Goal: Transaction & Acquisition: Subscribe to service/newsletter

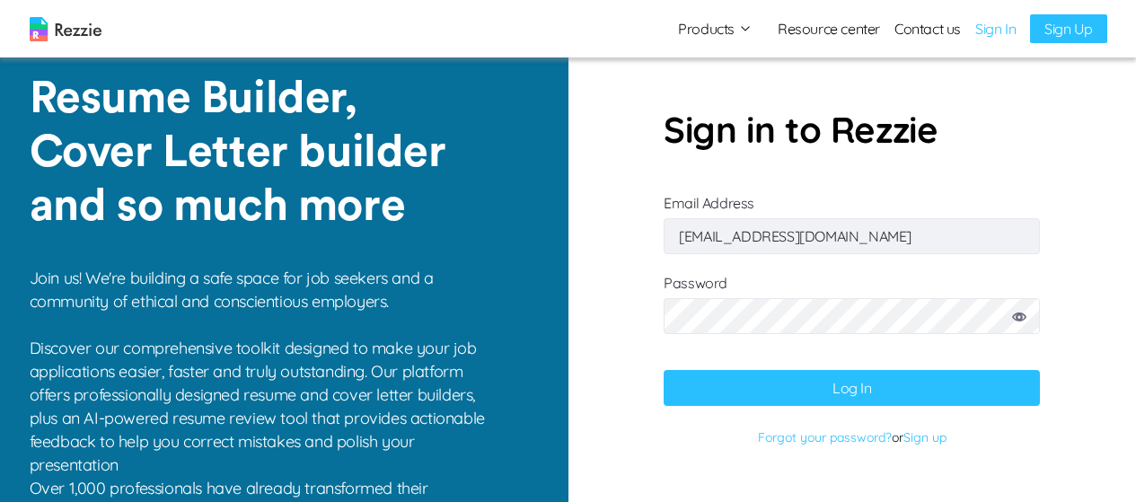
click at [889, 386] on button "Log In" at bounding box center [852, 388] width 376 height 36
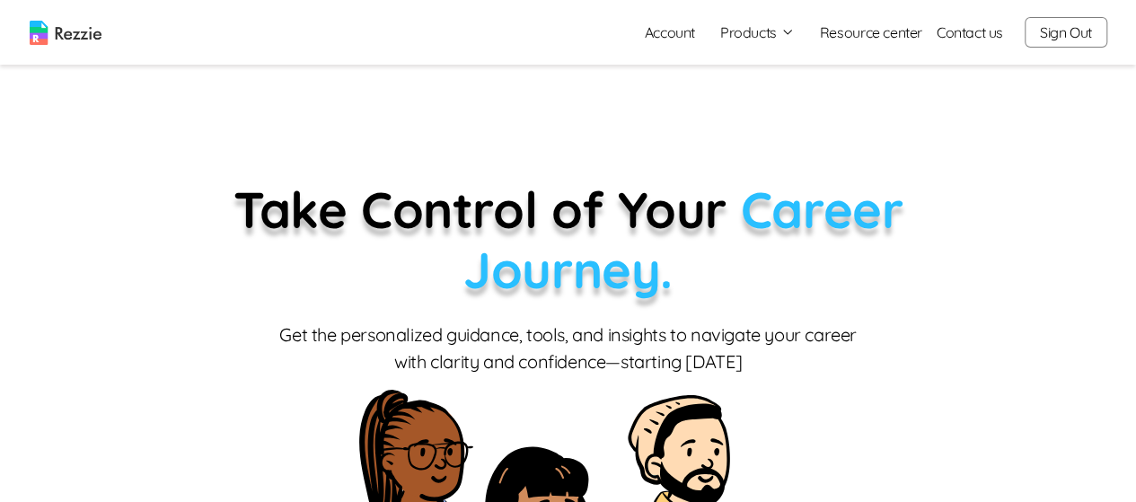
click at [769, 35] on button "Products" at bounding box center [757, 33] width 75 height 22
click at [765, 107] on link "AI Resume Review" at bounding box center [777, 103] width 220 height 36
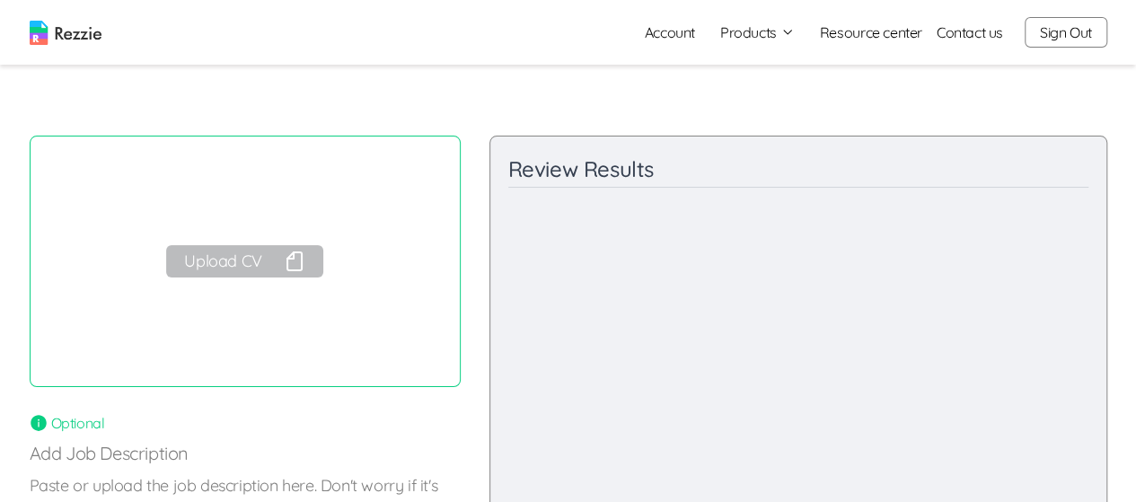
scroll to position [11, 0]
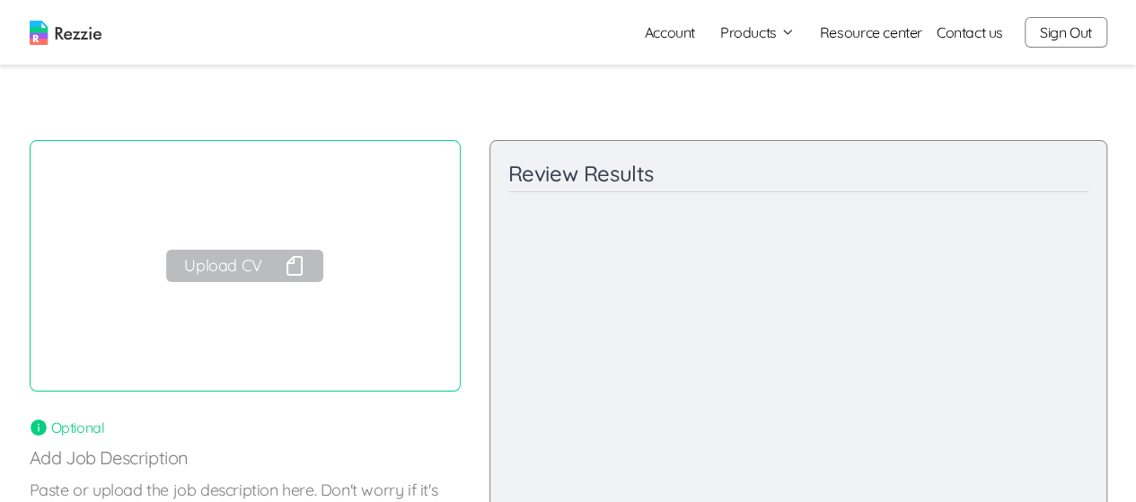
click at [251, 269] on button "Upload CV" at bounding box center [244, 266] width 156 height 32
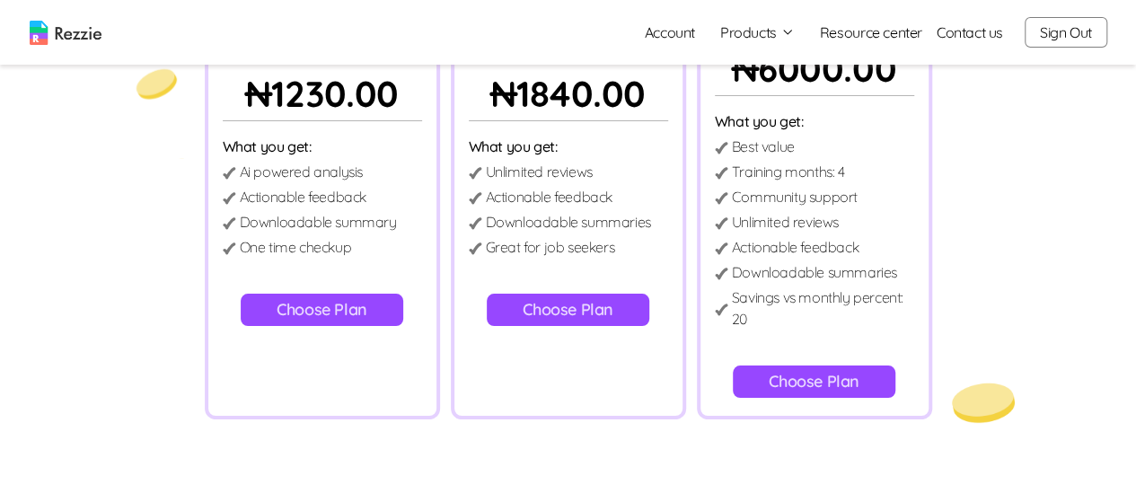
scroll to position [238, 0]
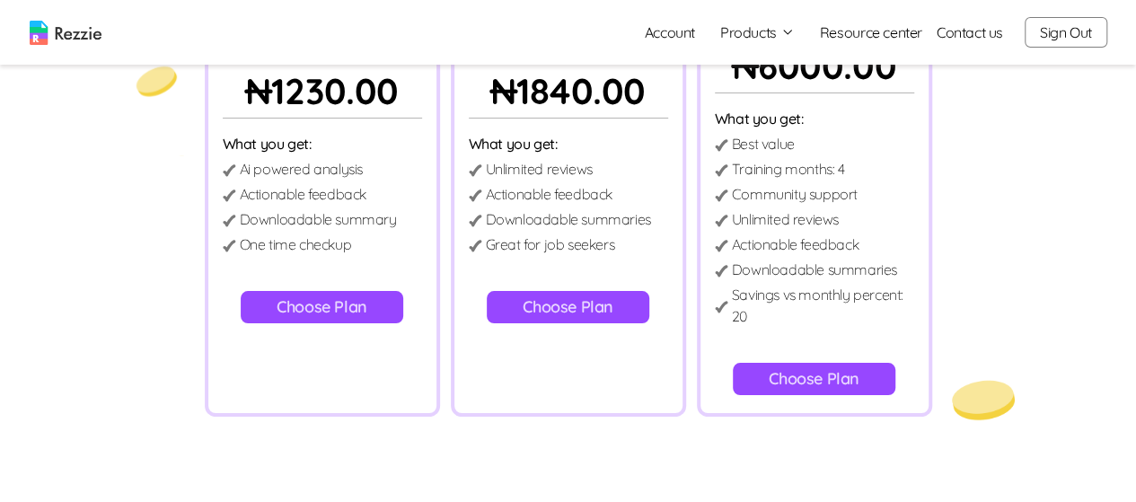
click at [849, 376] on button "Choose Plan" at bounding box center [814, 379] width 163 height 32
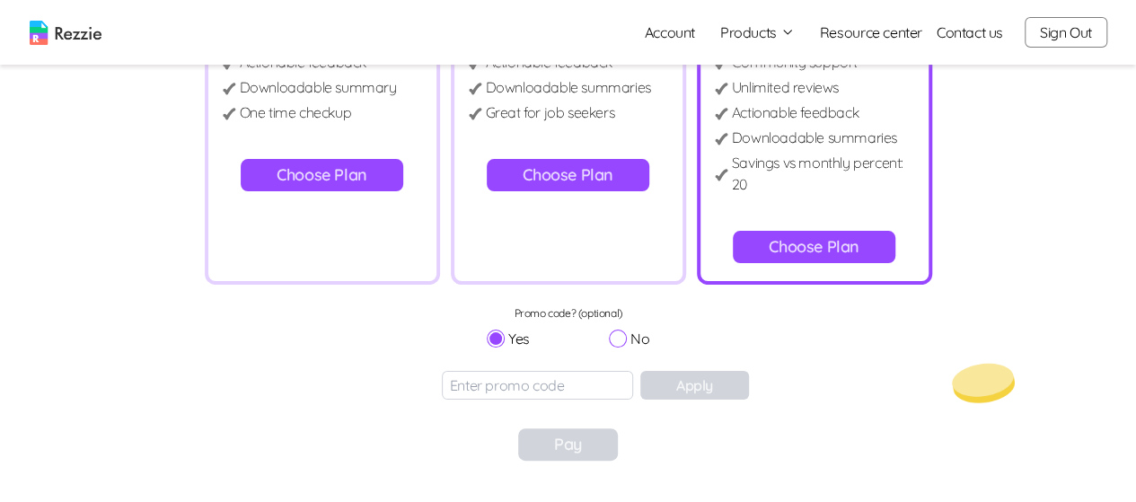
scroll to position [374, 0]
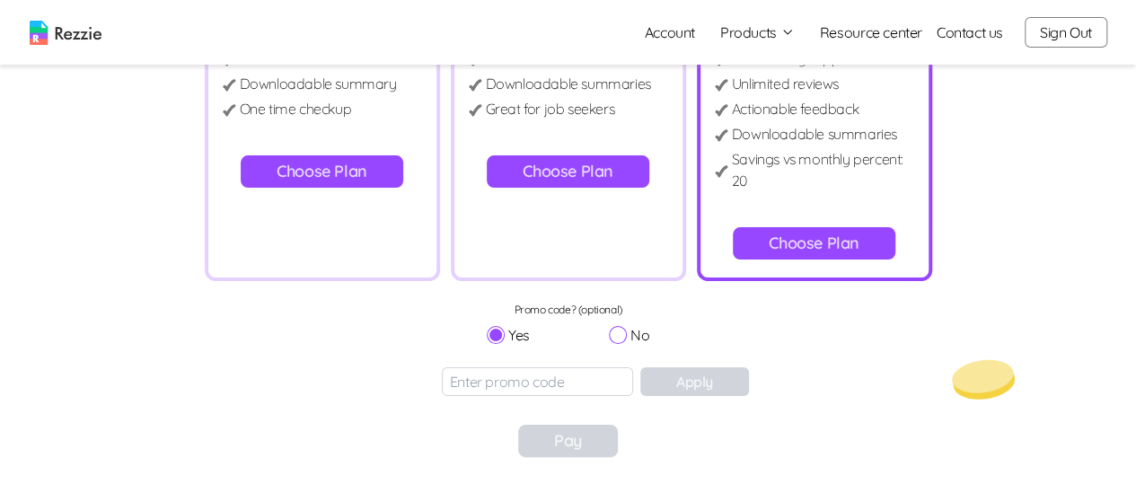
click at [614, 335] on input "No" at bounding box center [618, 335] width 18 height 18
radio input "true"
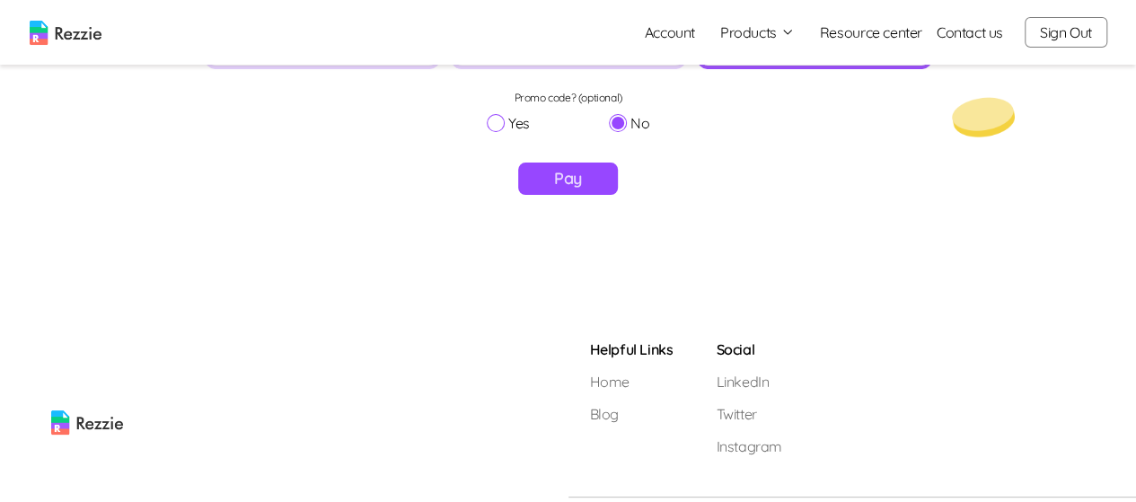
scroll to position [622, 0]
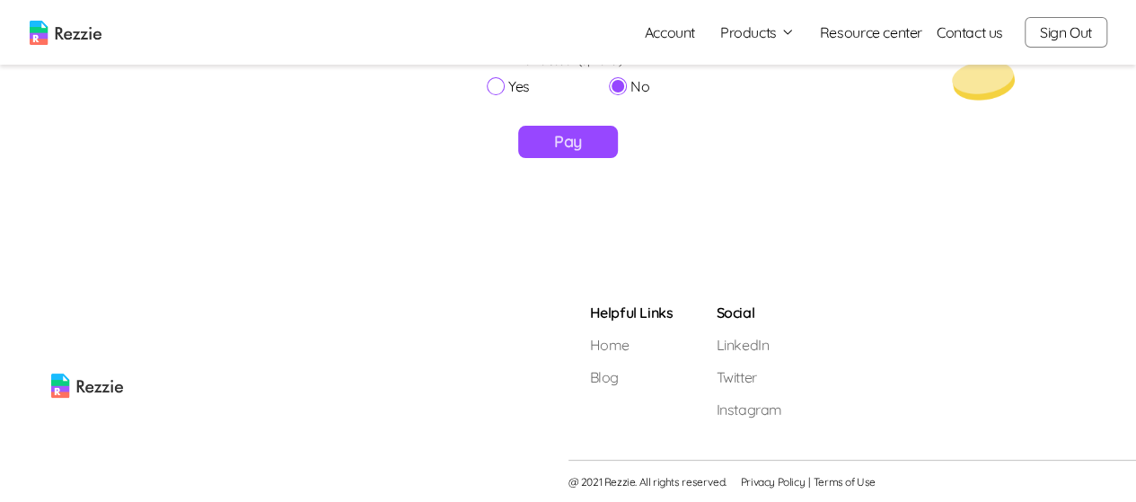
click at [551, 138] on button "Pay" at bounding box center [568, 142] width 100 height 32
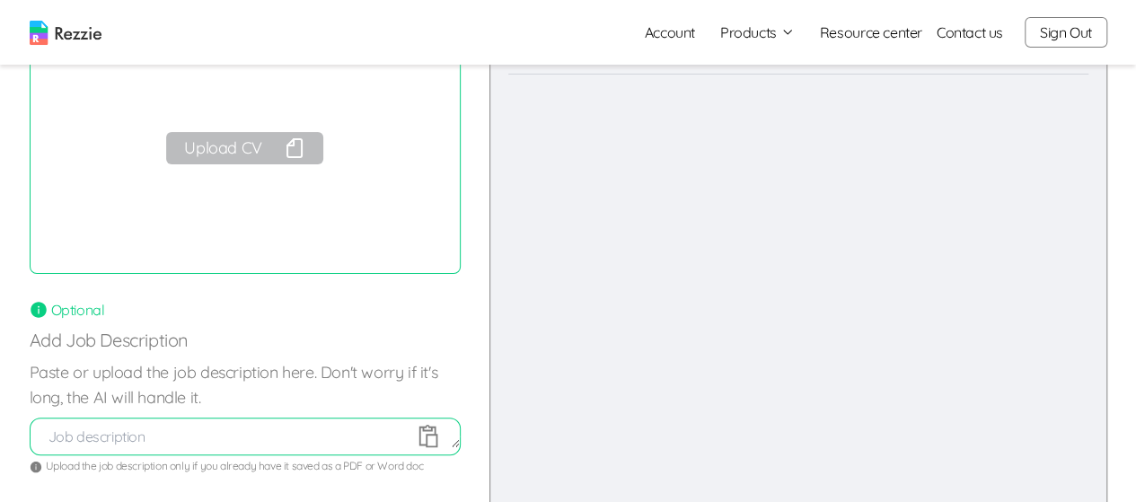
click at [289, 144] on icon "button" at bounding box center [295, 148] width 22 height 22
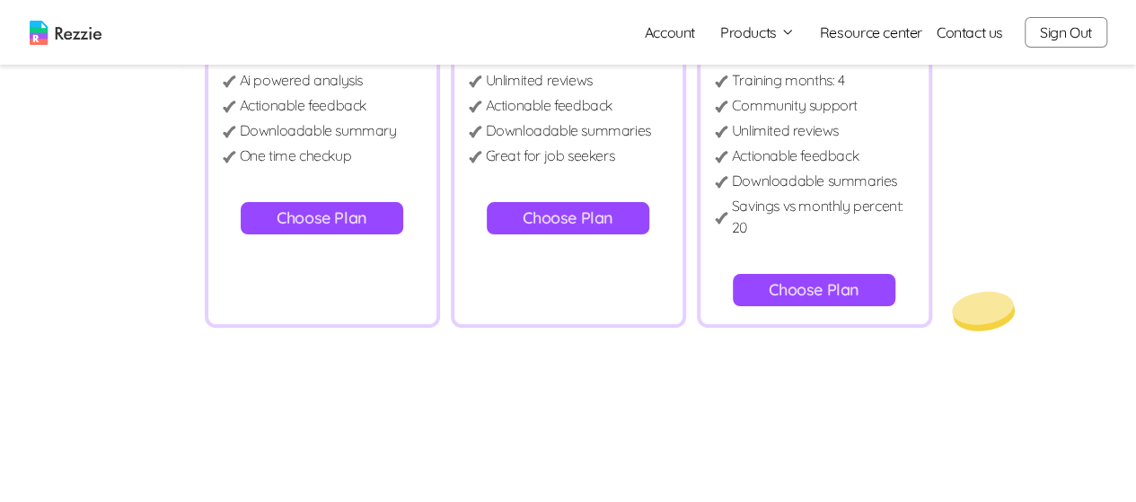
click at [832, 304] on button "Choose Plan" at bounding box center [814, 290] width 163 height 32
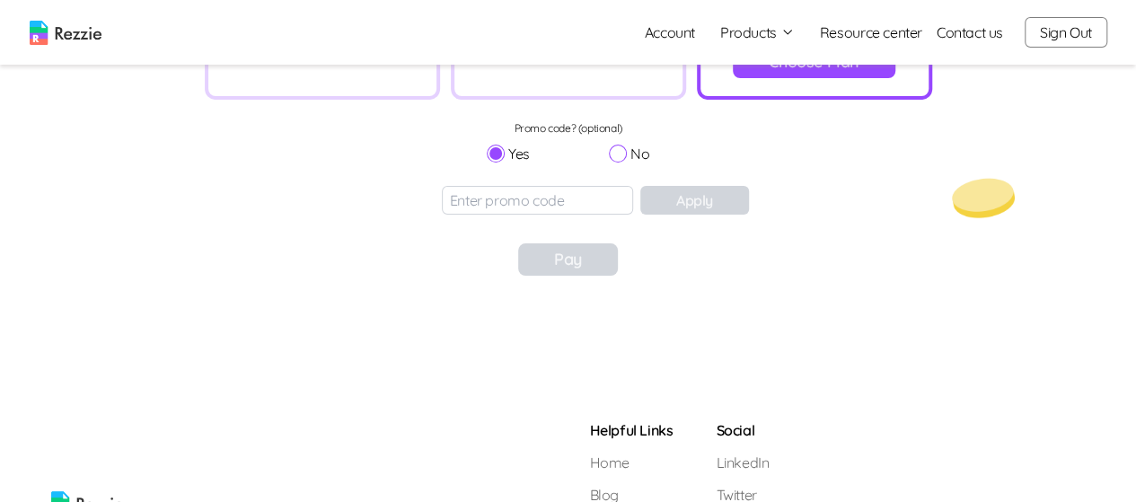
scroll to position [558, 0]
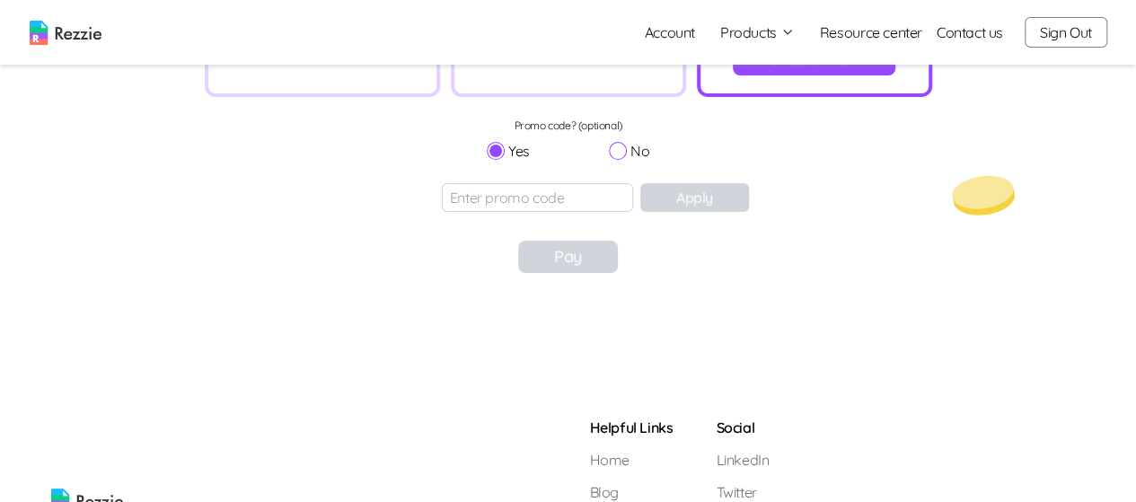
click at [623, 156] on input "No" at bounding box center [618, 151] width 18 height 18
radio input "true"
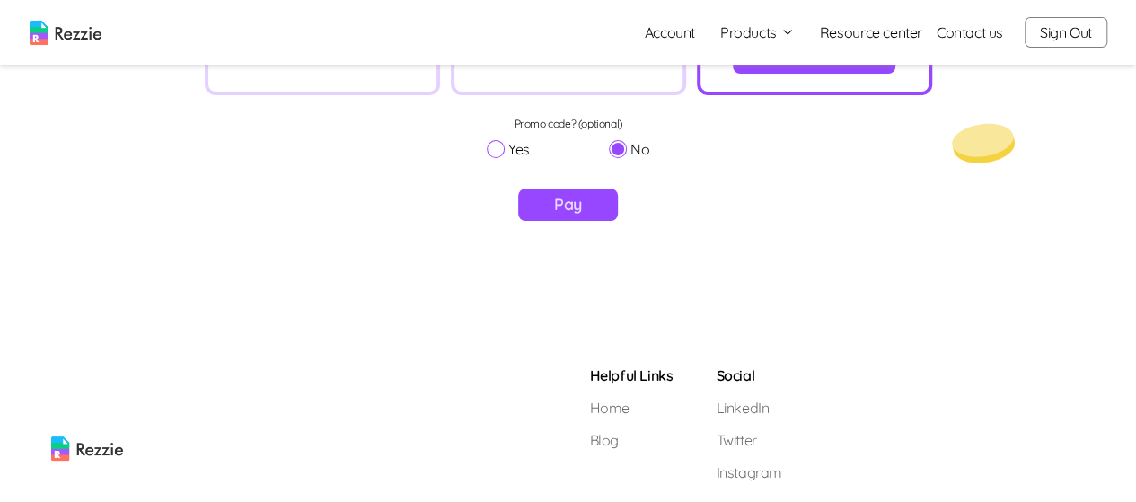
scroll to position [622, 0]
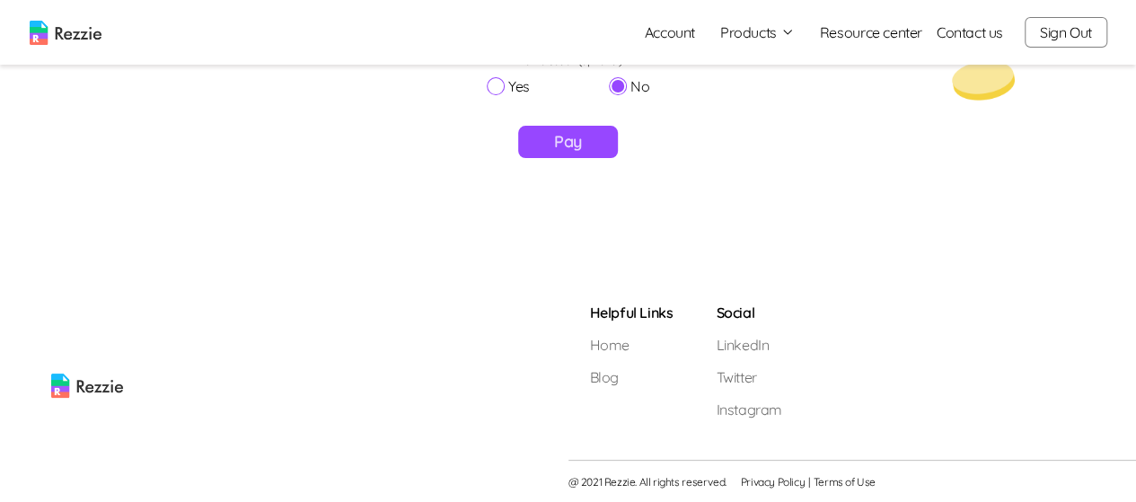
click at [574, 138] on button "Pay" at bounding box center [568, 142] width 100 height 32
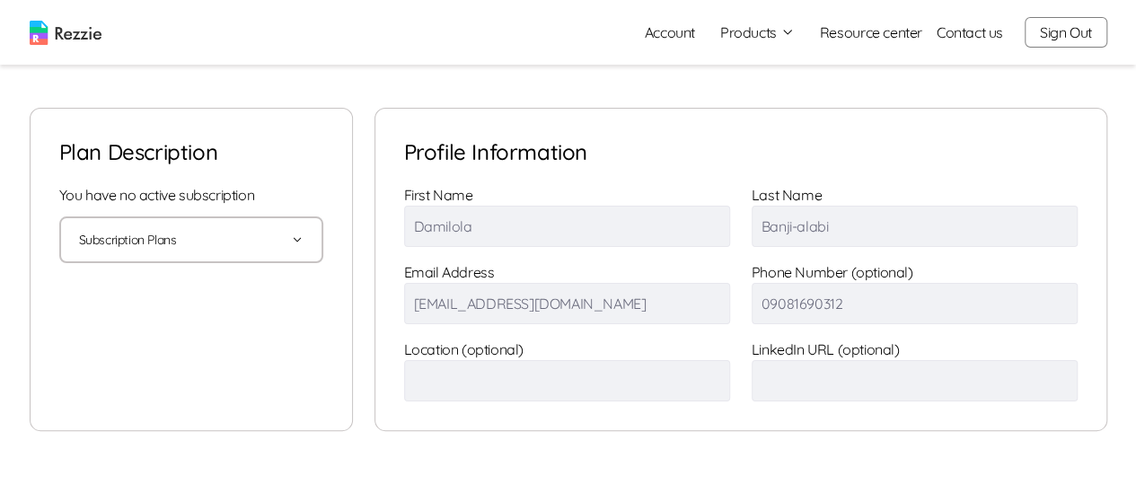
click at [769, 40] on button "Products" at bounding box center [757, 33] width 75 height 22
click at [758, 115] on link "AI Resume Review" at bounding box center [777, 103] width 220 height 36
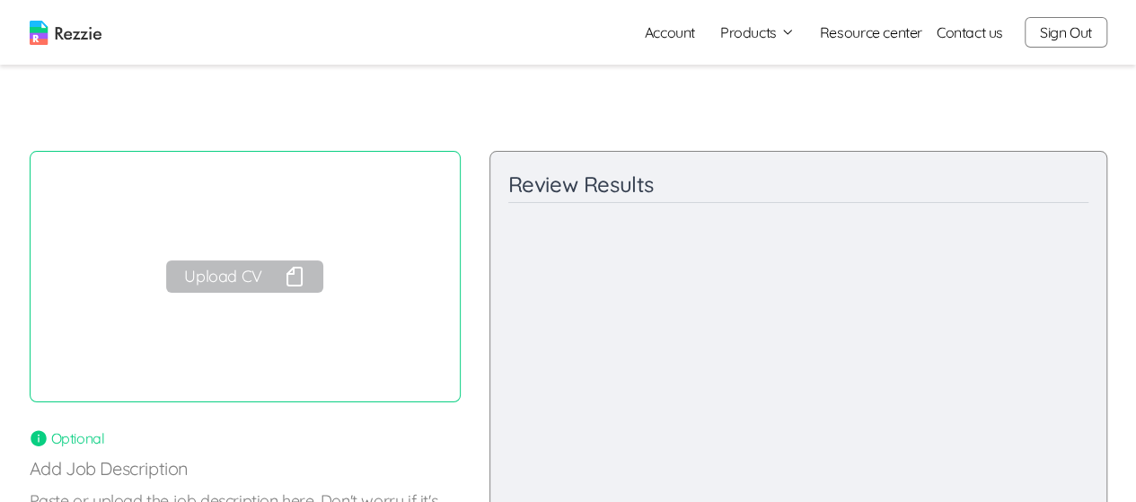
click at [262, 287] on button "Upload CV" at bounding box center [244, 276] width 156 height 32
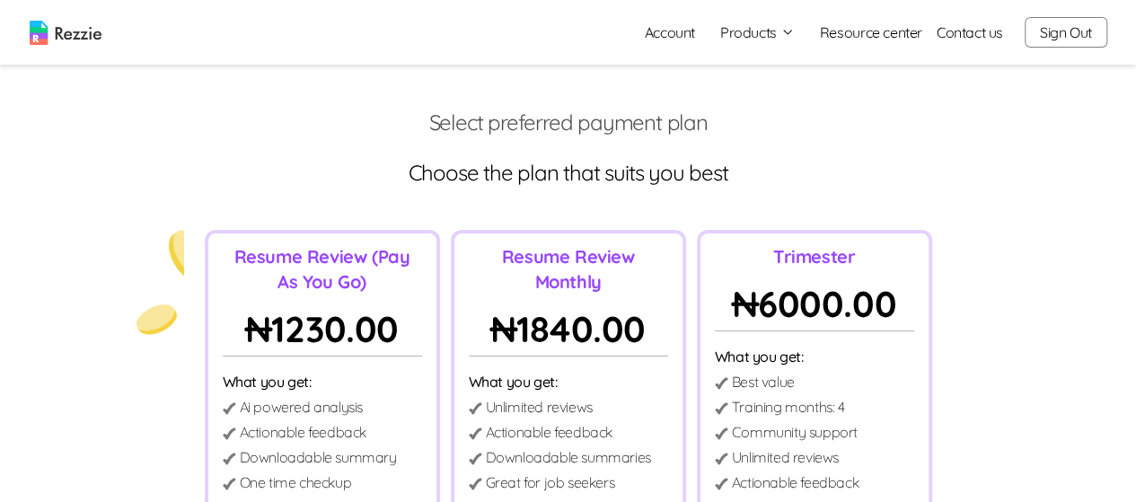
click at [1058, 30] on button "Sign Out" at bounding box center [1066, 32] width 83 height 31
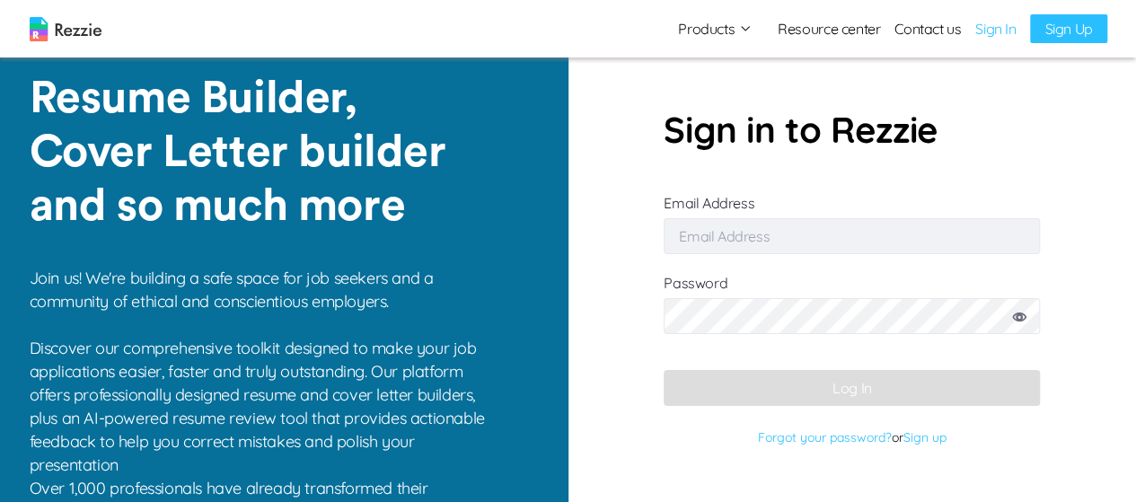
type input "[EMAIL_ADDRESS][DOMAIN_NAME]"
